Goal: Task Accomplishment & Management: Manage account settings

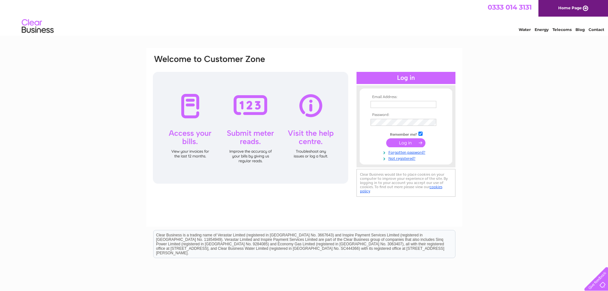
type input "[EMAIL_ADDRESS][DOMAIN_NAME]"
click at [406, 143] on input "submit" at bounding box center [405, 142] width 39 height 9
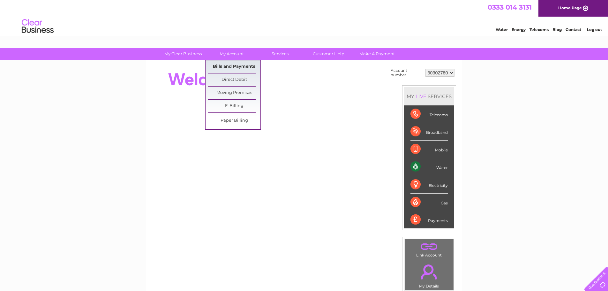
click at [235, 67] on link "Bills and Payments" at bounding box center [234, 66] width 53 height 13
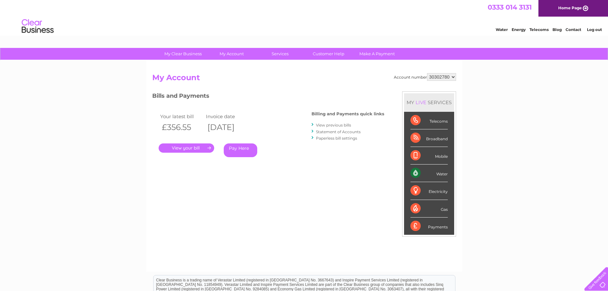
click at [190, 146] on link "." at bounding box center [187, 147] width 56 height 9
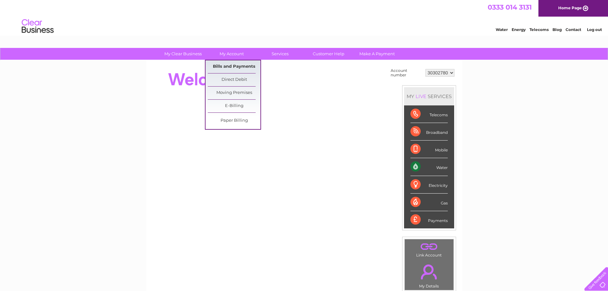
click at [241, 70] on link "Bills and Payments" at bounding box center [234, 66] width 53 height 13
click at [241, 64] on link "Bills and Payments" at bounding box center [234, 66] width 53 height 13
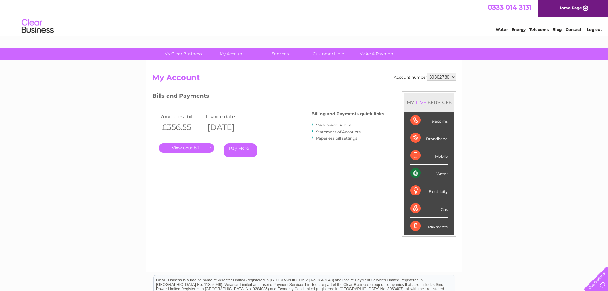
click at [334, 125] on link "View previous bills" at bounding box center [333, 125] width 35 height 5
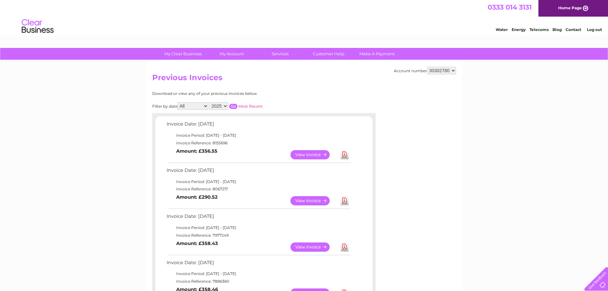
click at [311, 156] on link "View" at bounding box center [314, 154] width 47 height 9
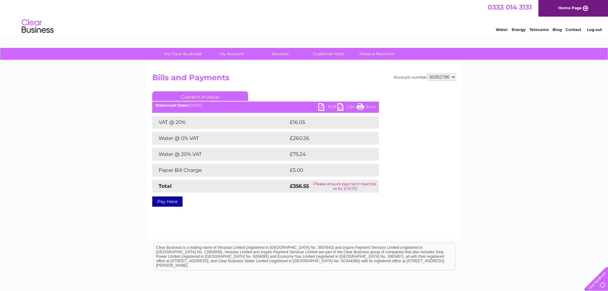
click at [322, 106] on link "PDF" at bounding box center [327, 107] width 19 height 9
